Goal: Information Seeking & Learning: Learn about a topic

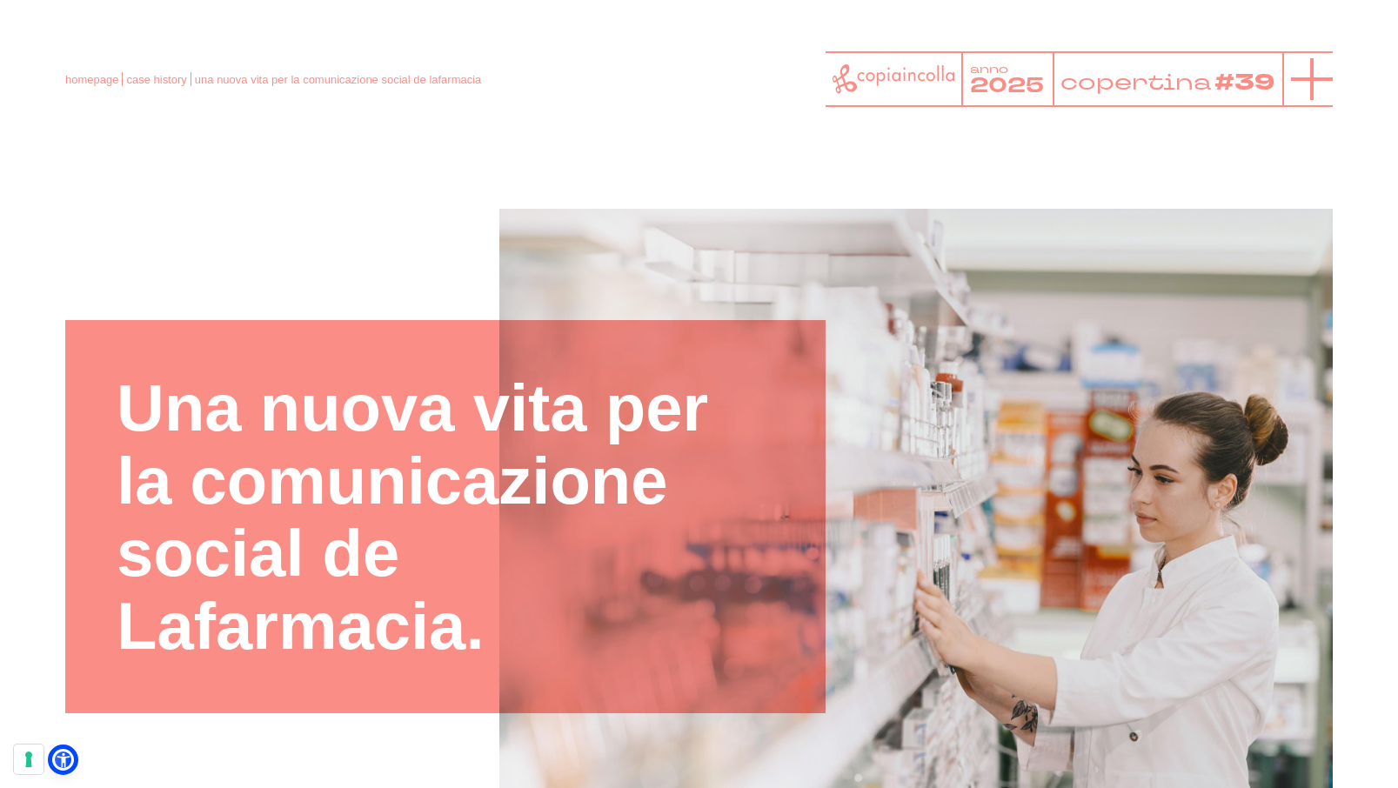
click at [1311, 72] on icon at bounding box center [1312, 79] width 42 height 42
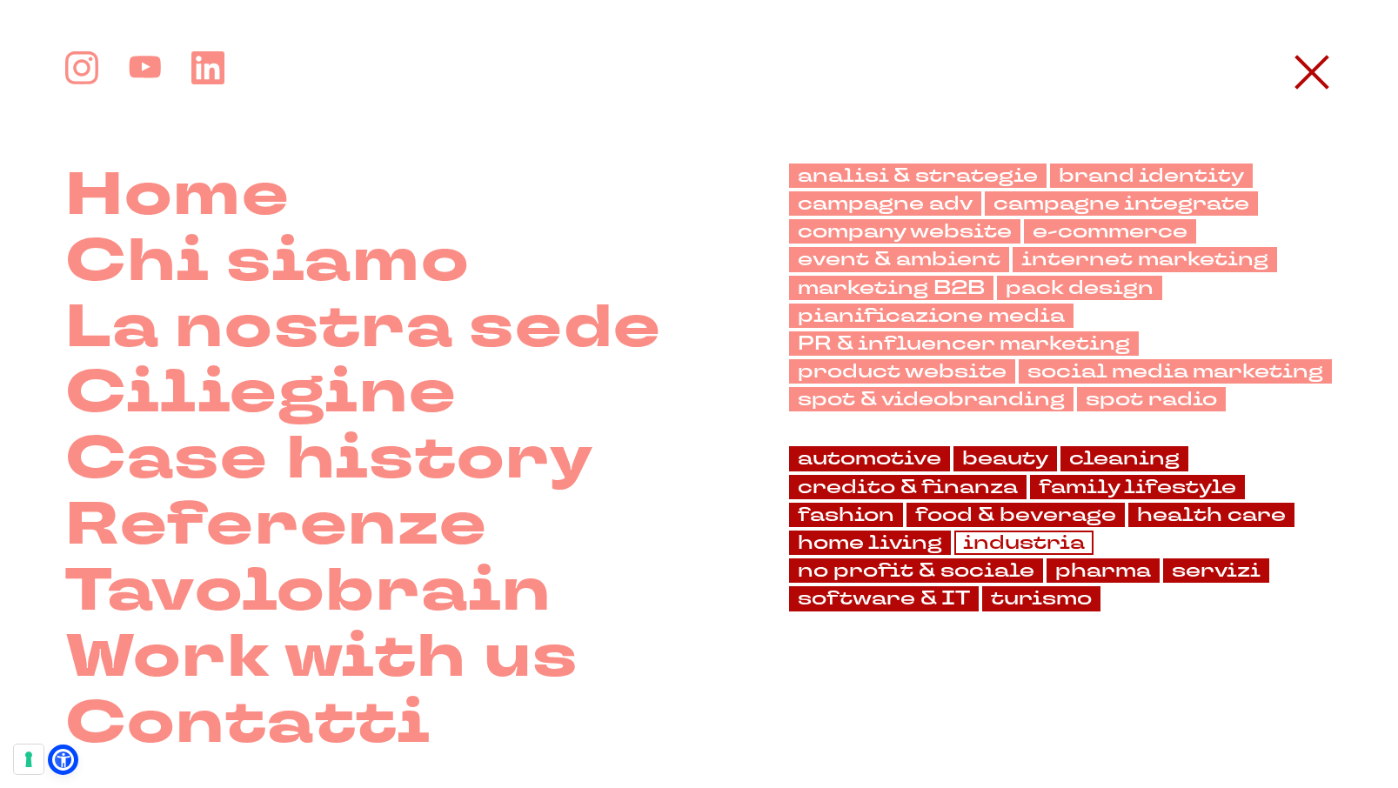
scroll to position [20, 0]
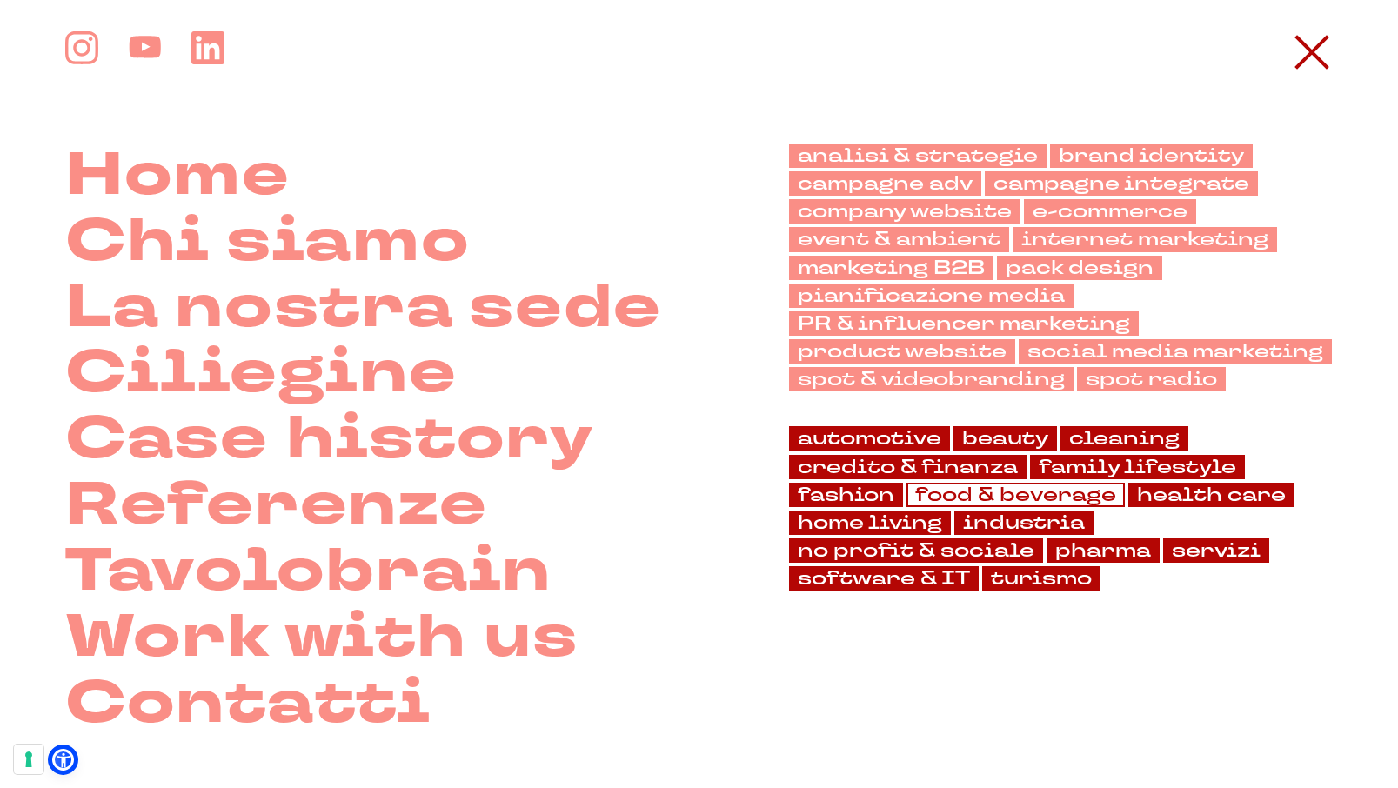
click at [1038, 497] on link "food & beverage" at bounding box center [1015, 495] width 218 height 24
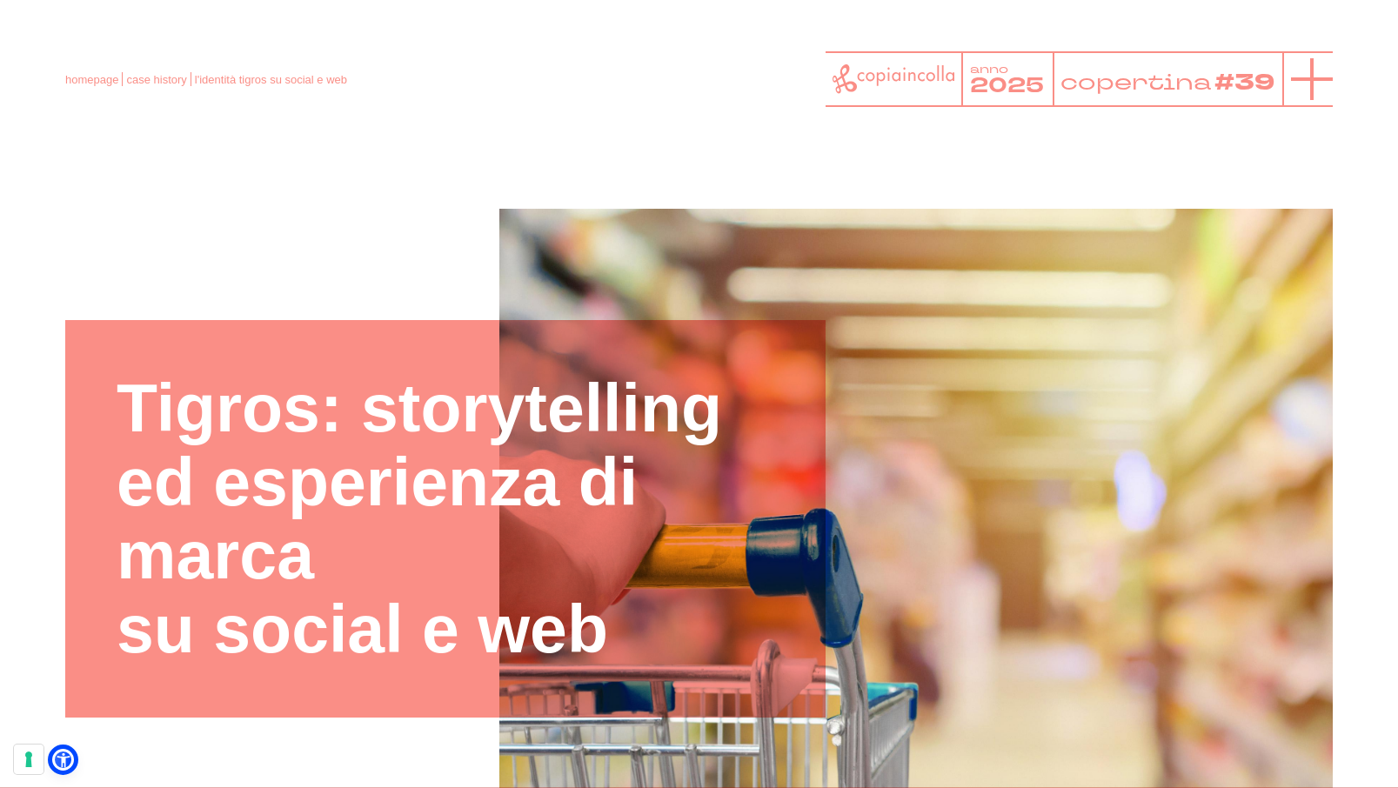
click at [1311, 82] on line at bounding box center [1311, 79] width 0 height 42
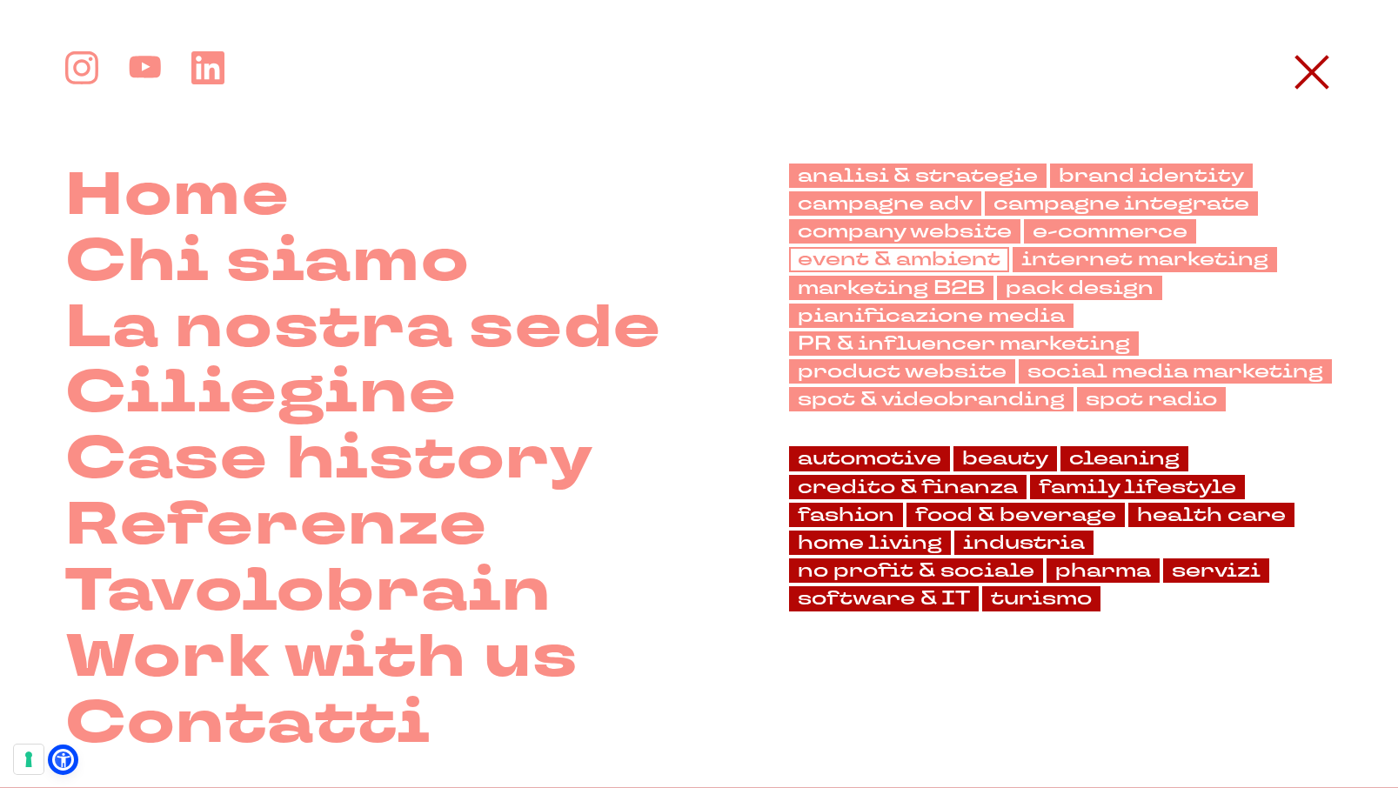
click at [911, 260] on link "event & ambient" at bounding box center [899, 259] width 220 height 24
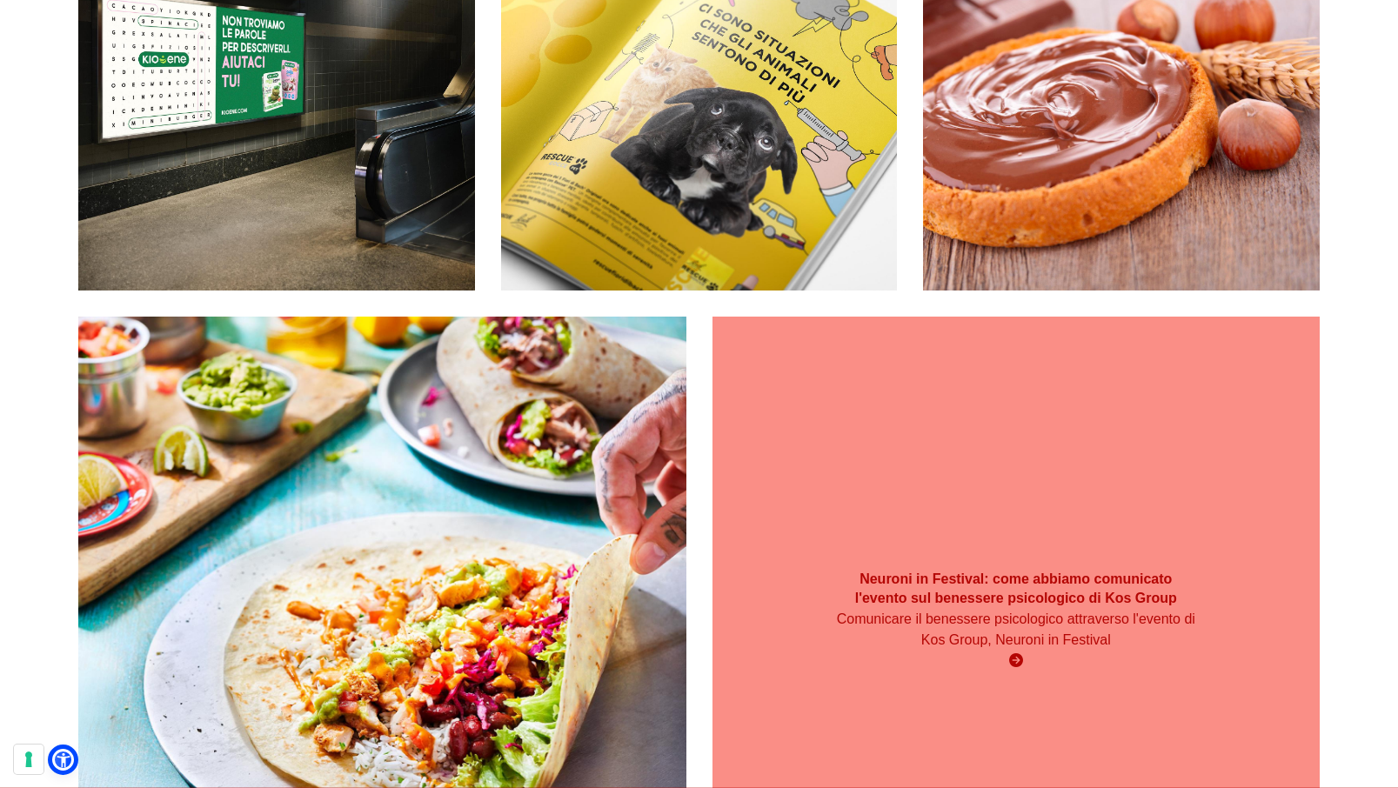
scroll to position [542, 0]
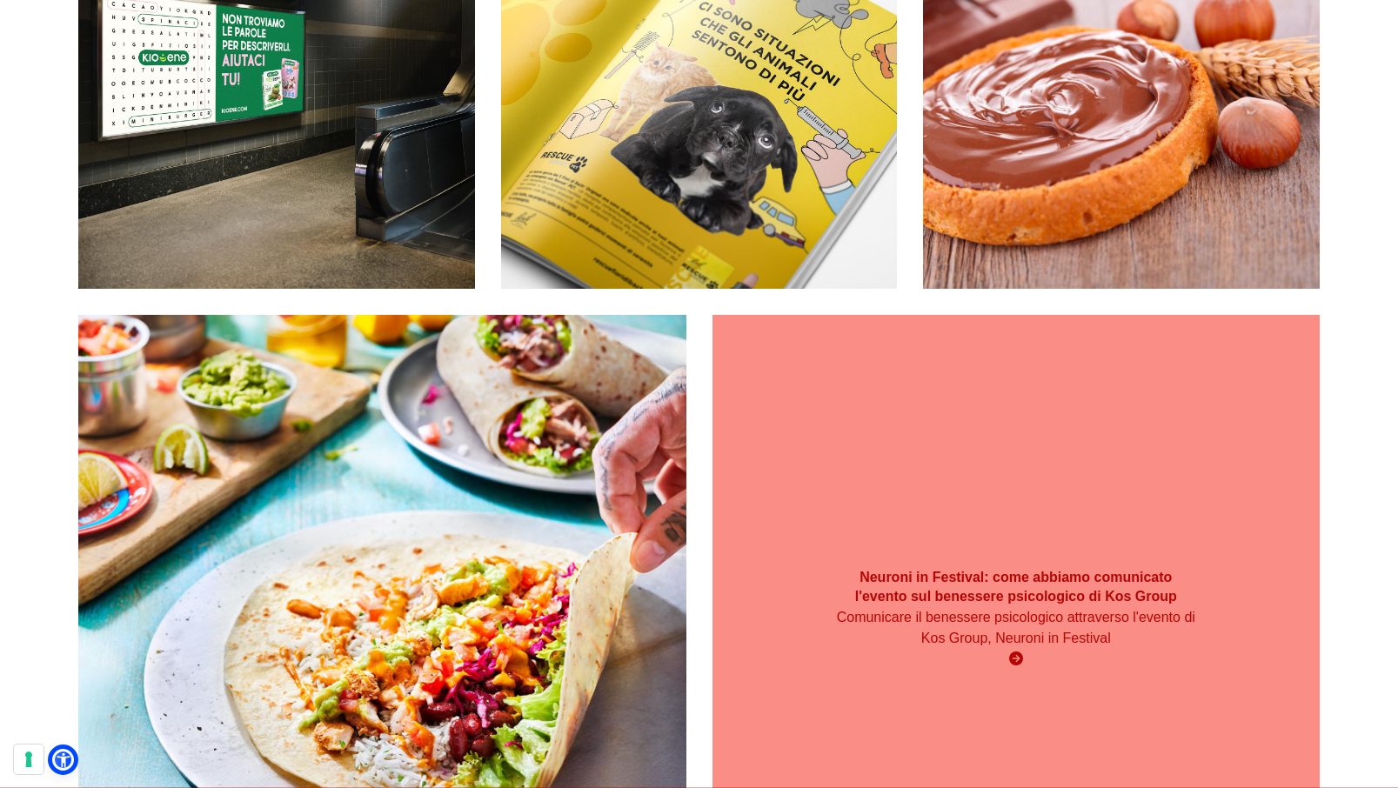
click at [851, 536] on div "Neuroni in Festival: come abbiamo comunicato l'evento sul benessere psicologico…" at bounding box center [1016, 619] width 608 height 608
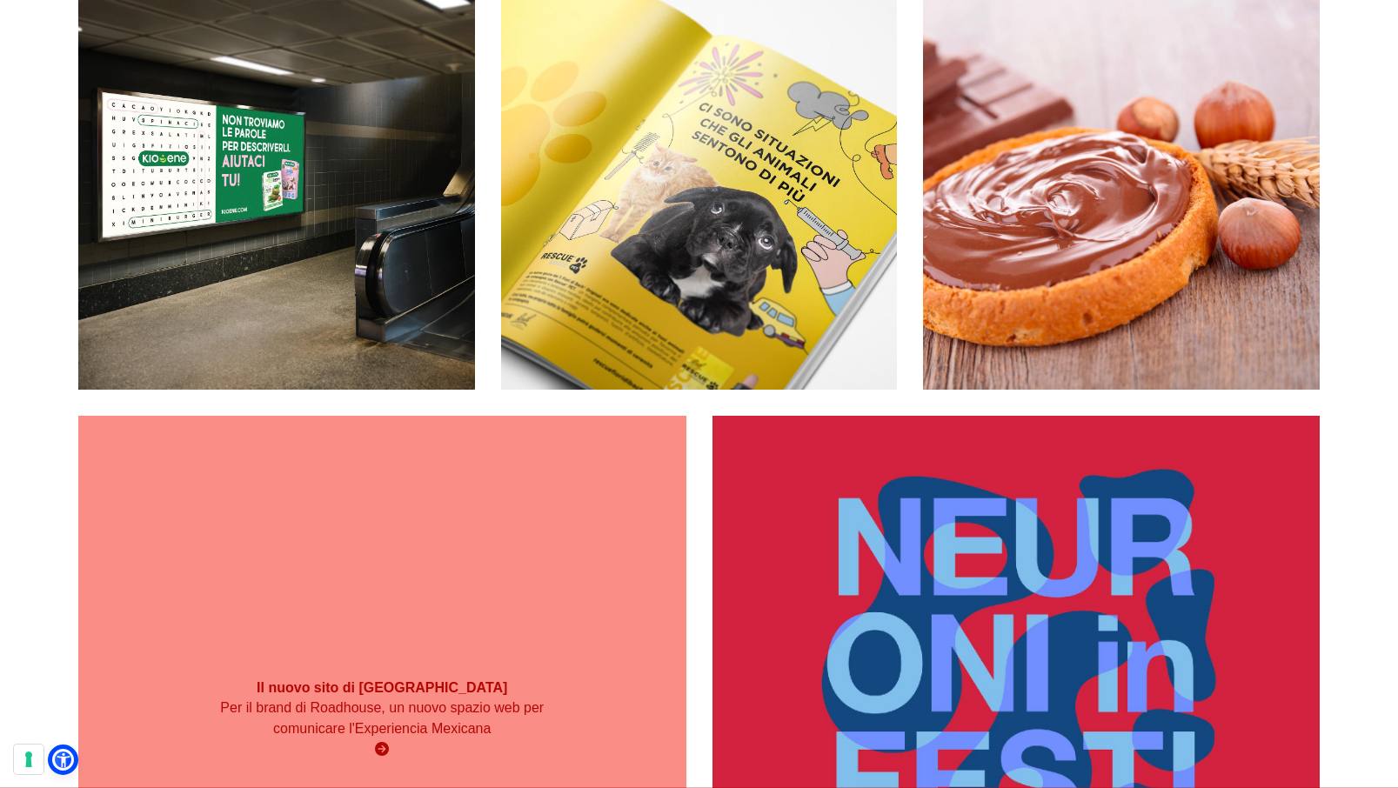
scroll to position [444, 0]
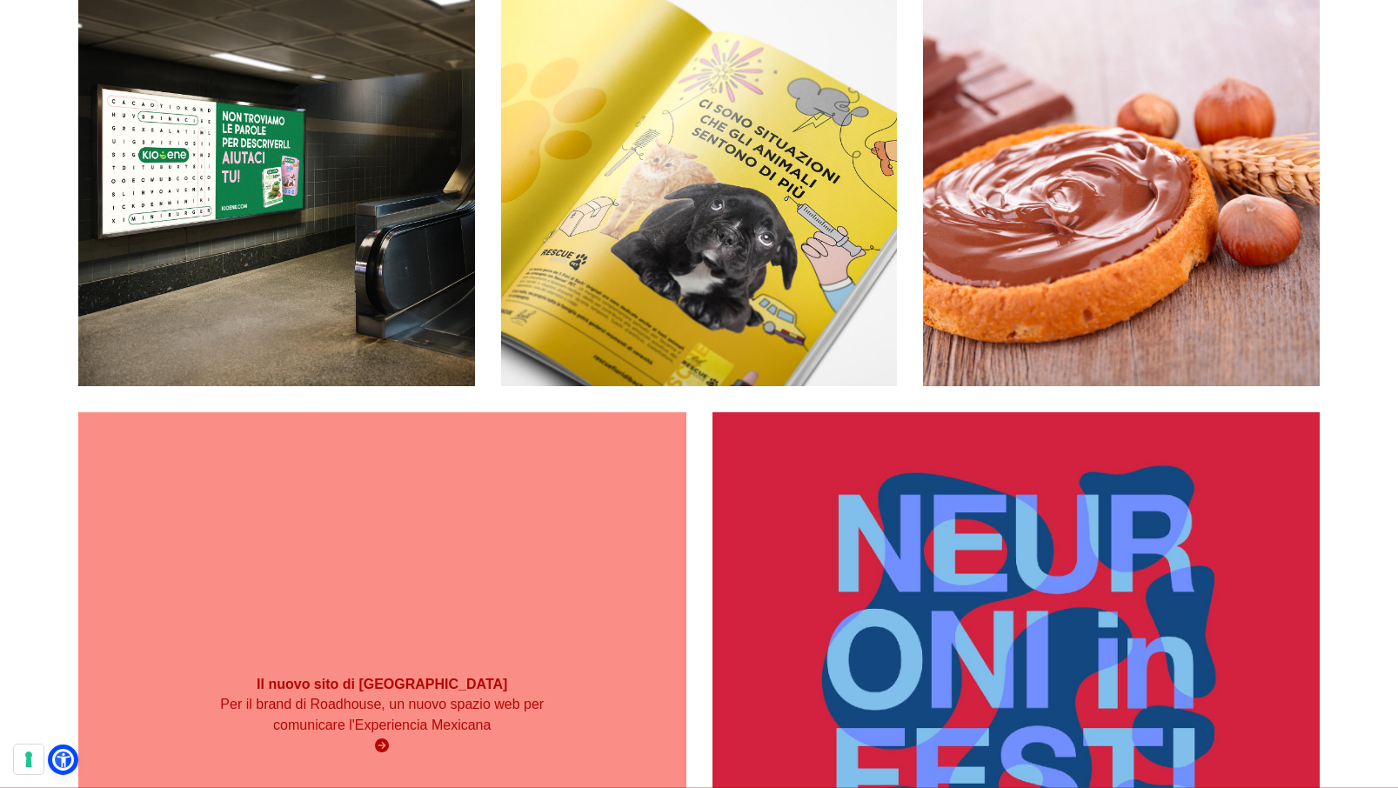
click at [444, 645] on div "Il nuovo sito di Calavera Per il brand di Roadhouse, un nuovo spazio web per co…" at bounding box center [382, 716] width 608 height 608
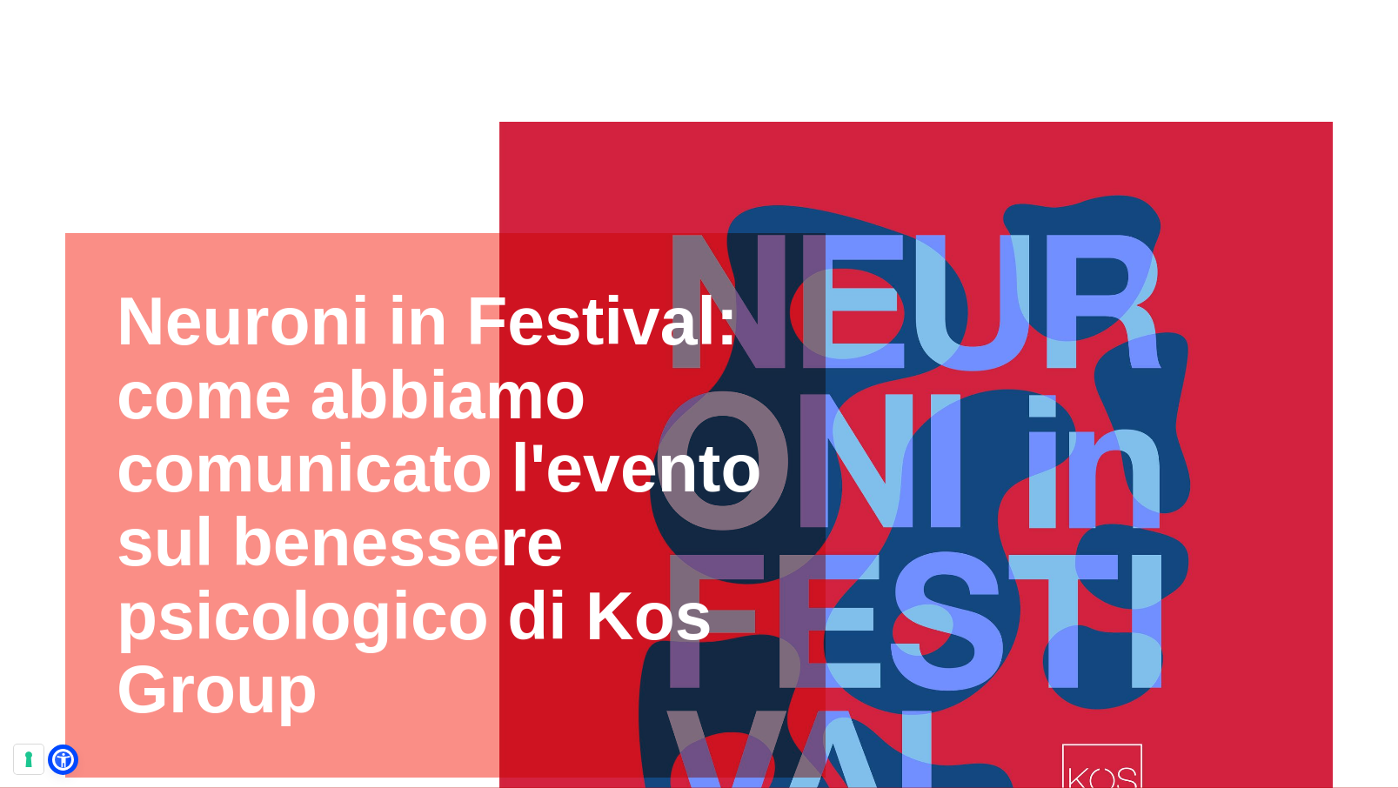
scroll to position [88, 0]
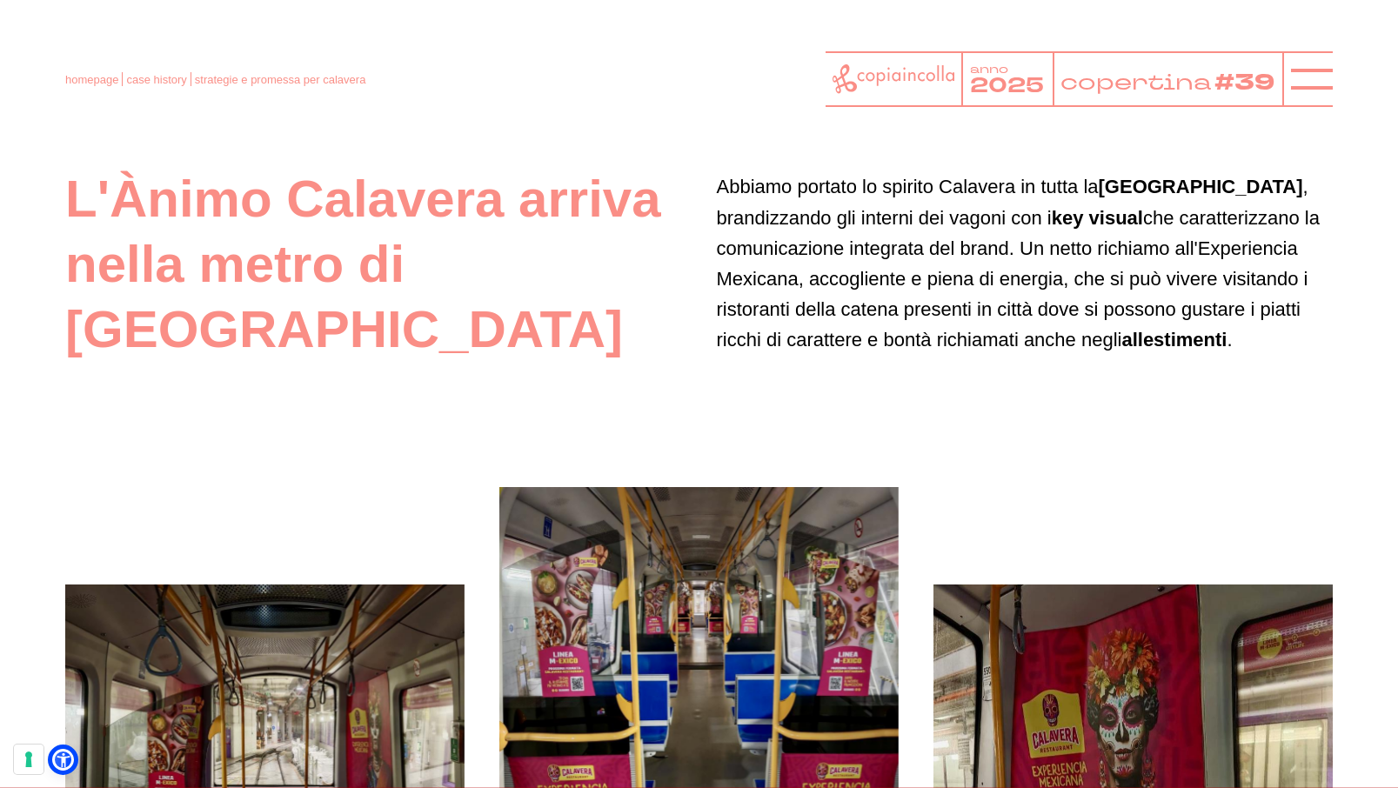
scroll to position [8146, 0]
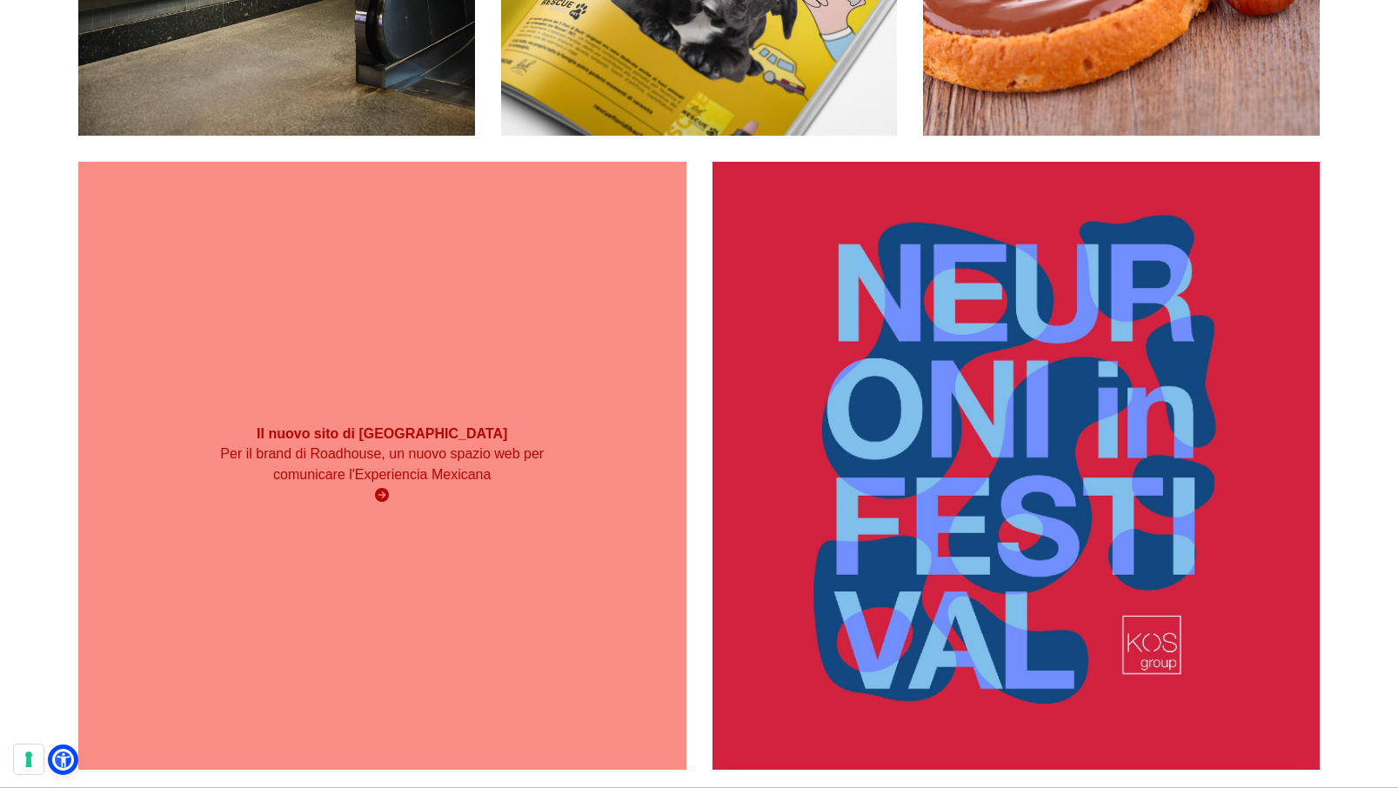
scroll to position [702, 0]
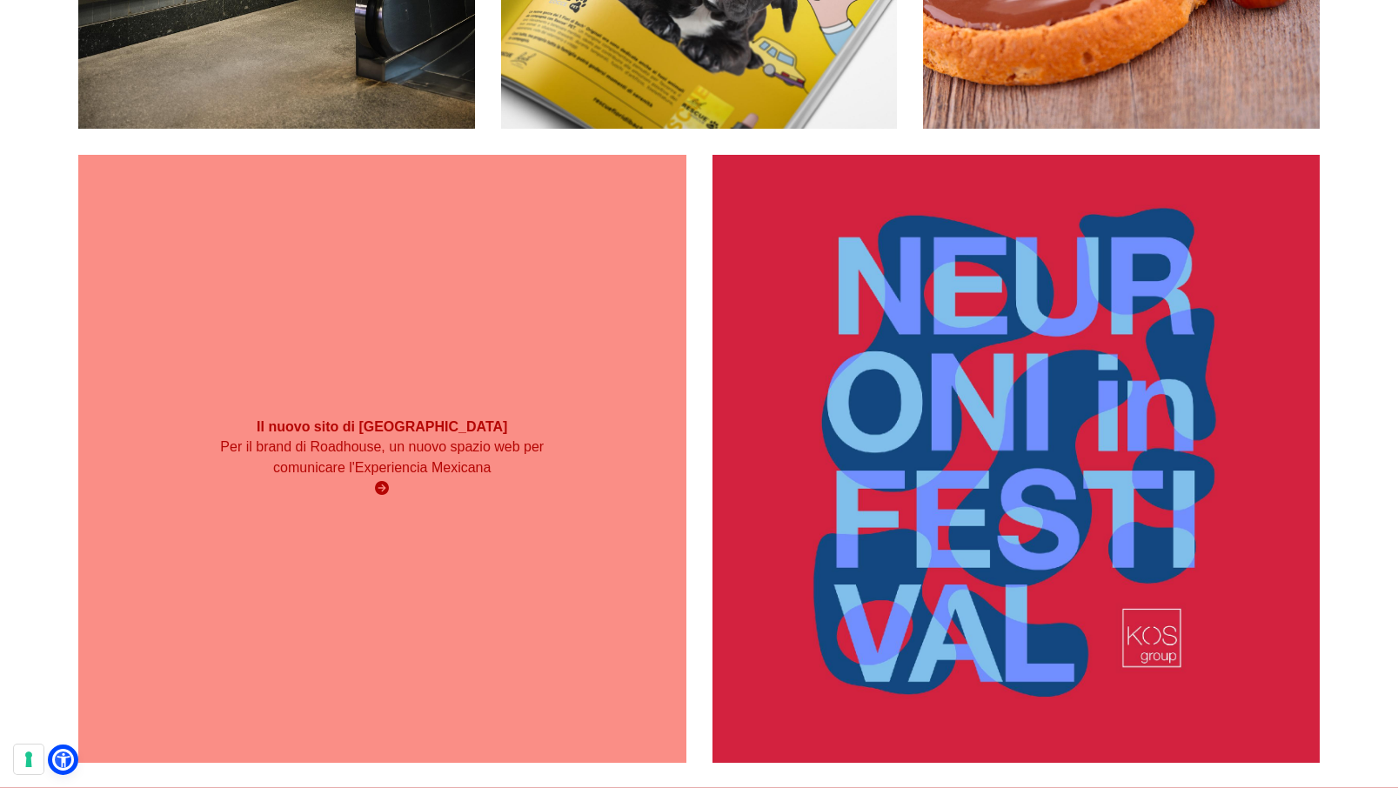
click at [428, 478] on div "Per il brand di Roadhouse, un nuovo spazio web per comunicare l'Experiencia Mex…" at bounding box center [382, 468] width 364 height 63
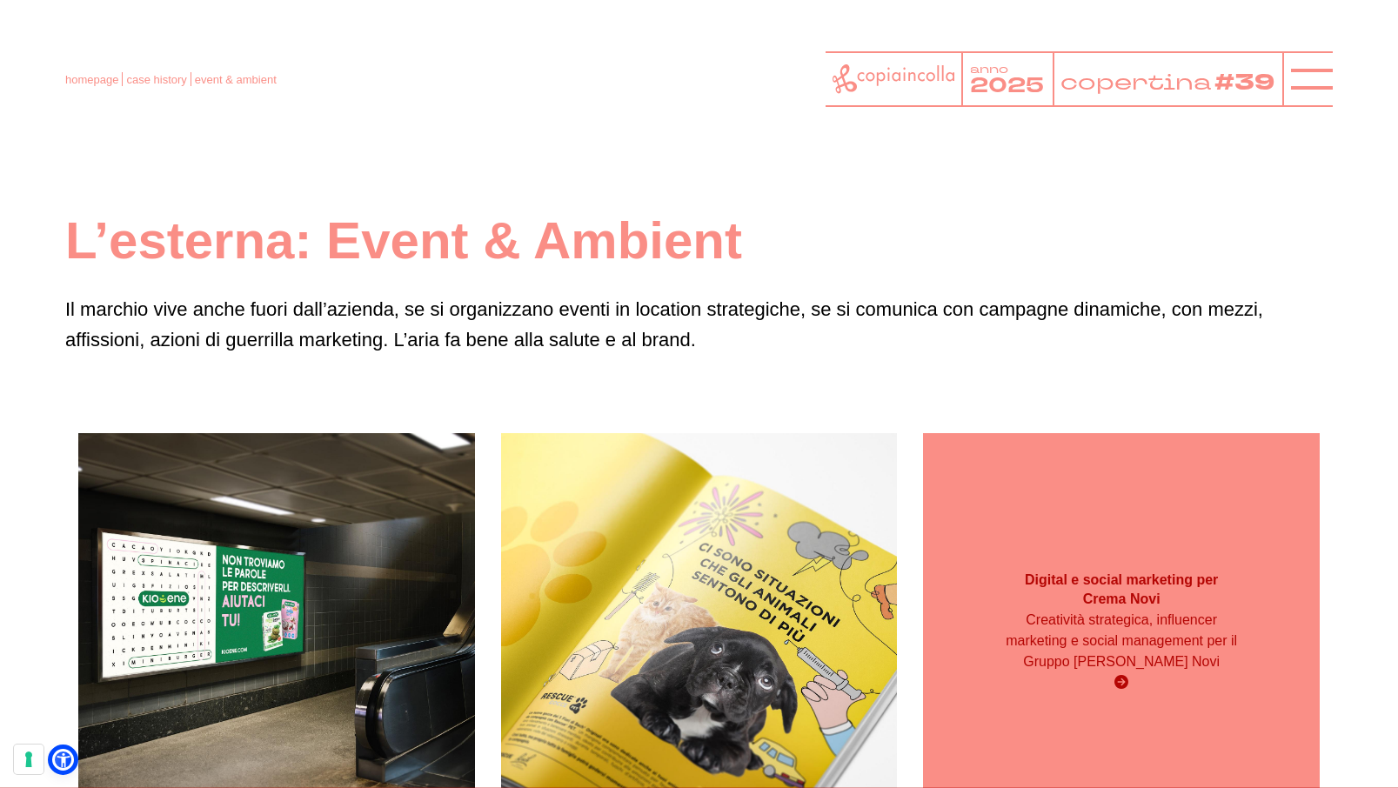
scroll to position [0, 0]
click at [1086, 666] on p "Creatività strategica, influencer marketing e social management per il Gruppo E…" at bounding box center [1120, 642] width 237 height 63
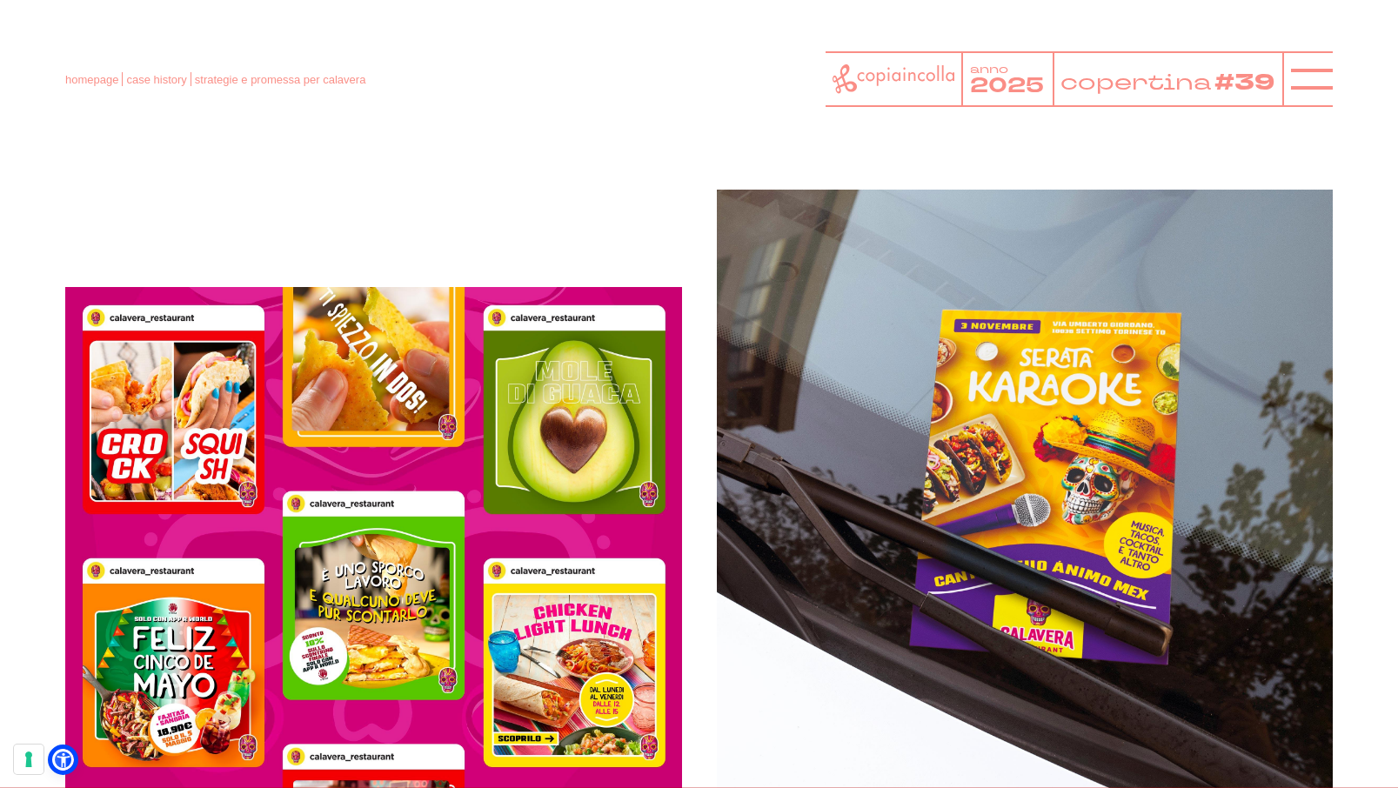
scroll to position [1235, 0]
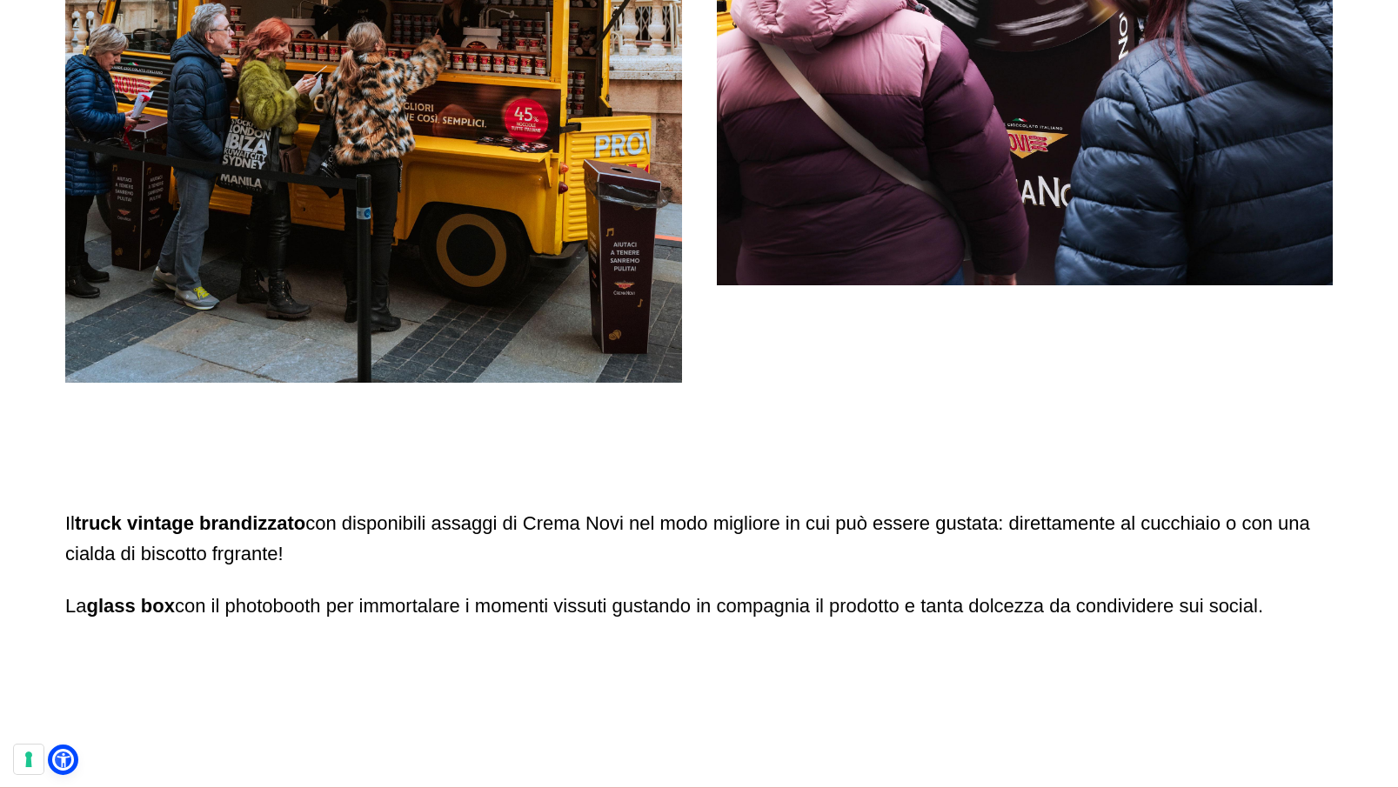
scroll to position [2940, 0]
